Goal: Information Seeking & Learning: Learn about a topic

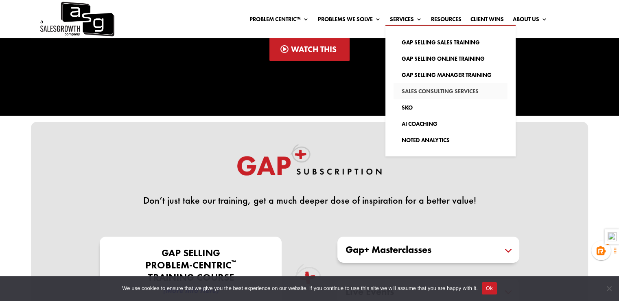
click at [417, 90] on link "Sales Consulting Services" at bounding box center [451, 91] width 114 height 16
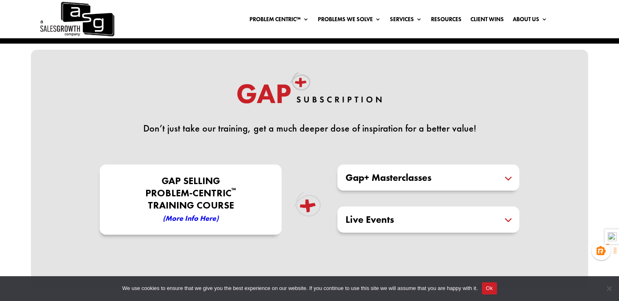
scroll to position [228, 0]
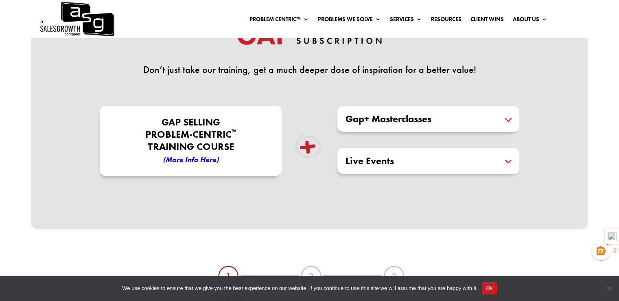
click at [462, 120] on h5 "Gap+ Masterclasses" at bounding box center [429, 119] width 166 height 10
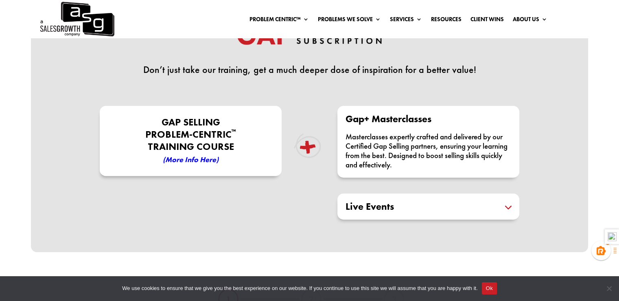
click at [212, 155] on em "(More Info here)" at bounding box center [191, 159] width 56 height 9
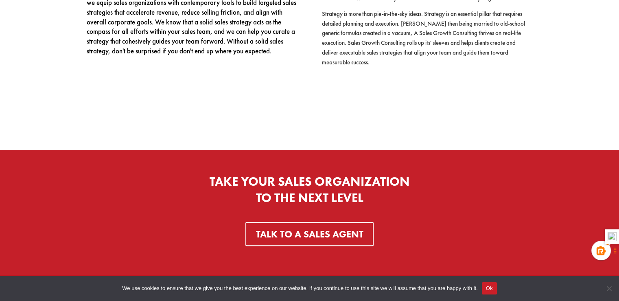
scroll to position [579, 0]
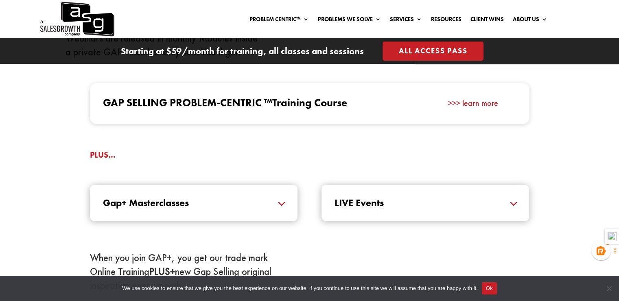
scroll to position [804, 0]
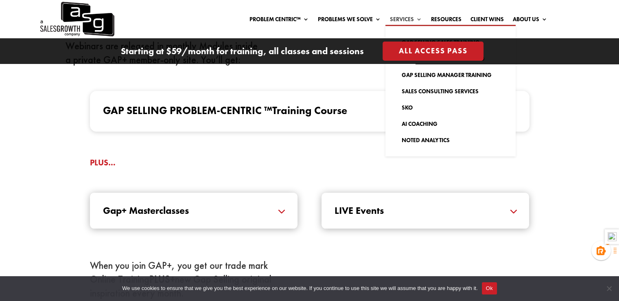
click at [396, 17] on link "Services" at bounding box center [406, 20] width 32 height 9
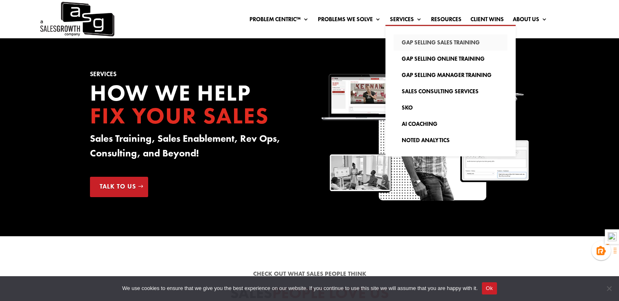
click at [412, 43] on link "Gap Selling Sales Training" at bounding box center [451, 42] width 114 height 16
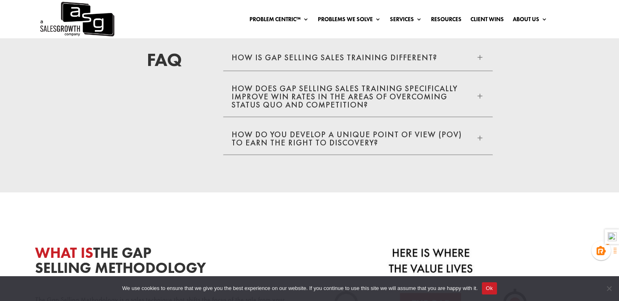
scroll to position [1641, 0]
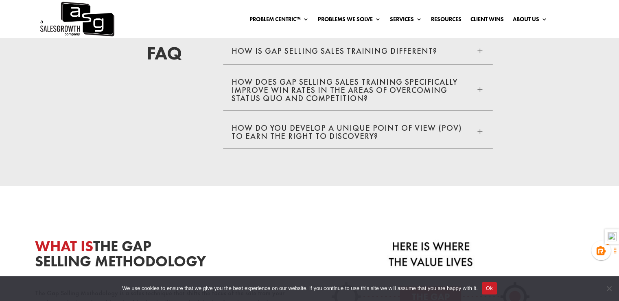
click at [456, 56] on div "How is GAP Selling sales training different? K L" at bounding box center [358, 51] width 253 height 10
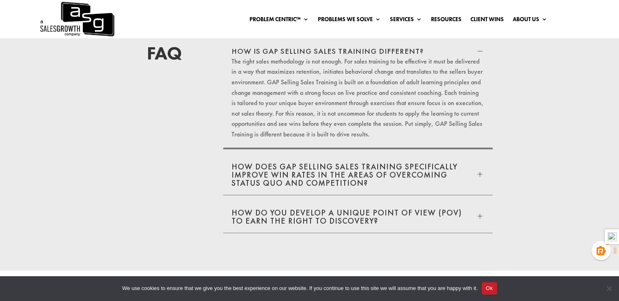
click at [351, 187] on h5 "How does Gap Selling Sales Training specifically improve win rates in the areas…" at bounding box center [354, 174] width 244 height 24
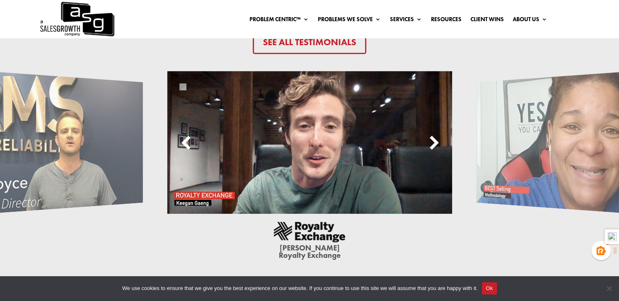
scroll to position [2530, 0]
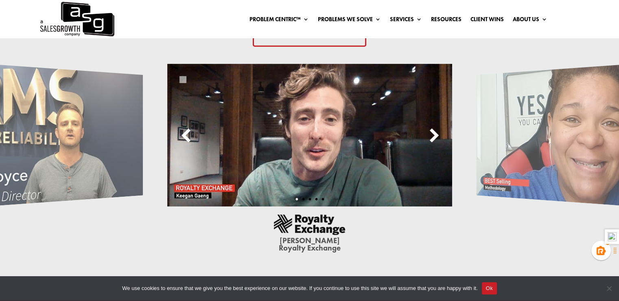
click at [53, 130] on img at bounding box center [18, 135] width 249 height 160
click at [187, 127] on div at bounding box center [185, 135] width 12 height 16
